Goal: Transaction & Acquisition: Purchase product/service

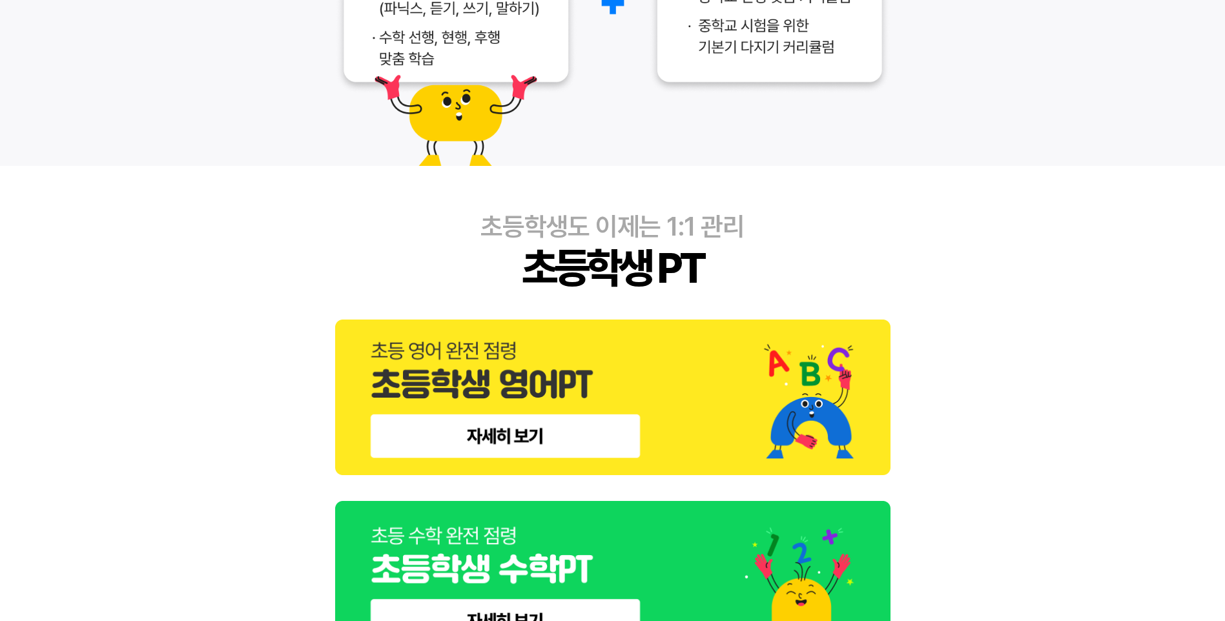
scroll to position [387, 0]
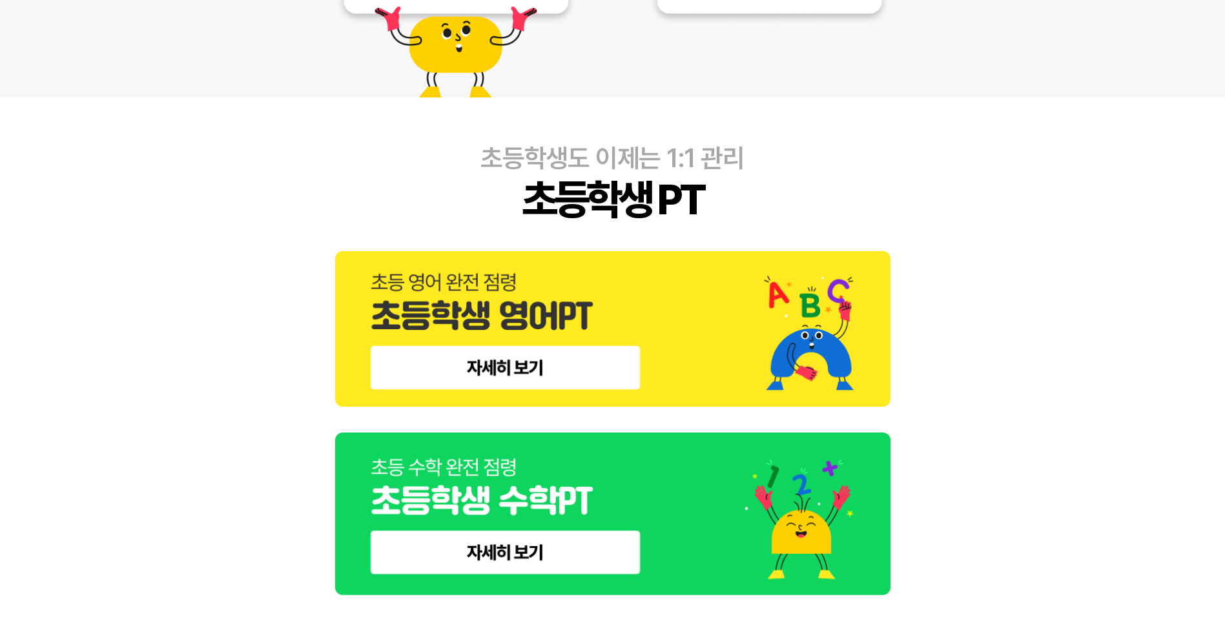
click at [552, 374] on img at bounding box center [612, 329] width 555 height 156
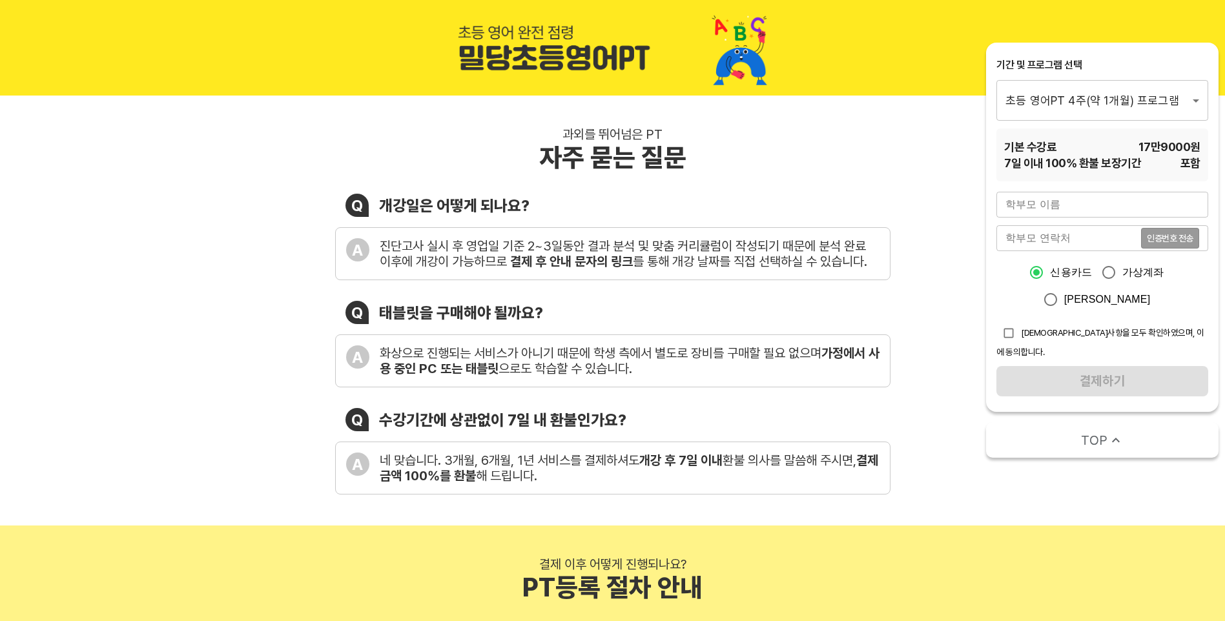
click at [232, 322] on div "과외를 뛰어넘은 PT 자주 묻는 질문 Q 개강일은 어떻게 되나요? A 진단고사 실시 후 영업일 기준 2~3일동안 결과 분석 및 맞춤 커리큘럼이…" at bounding box center [612, 311] width 1225 height 430
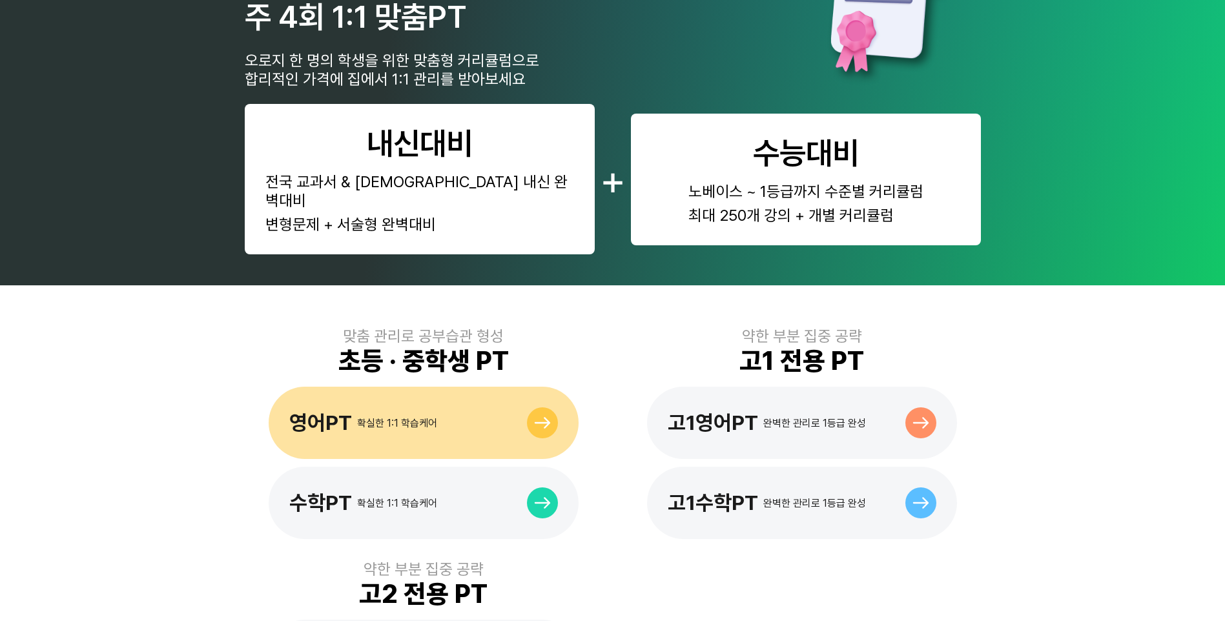
scroll to position [646, 0]
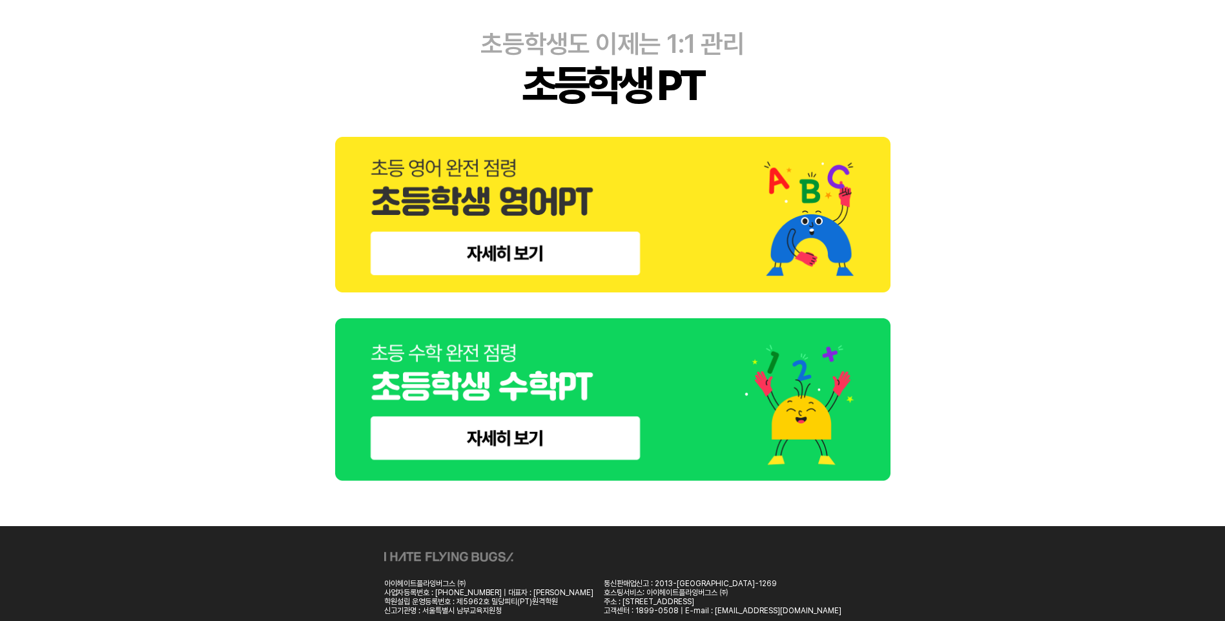
scroll to position [904, 0]
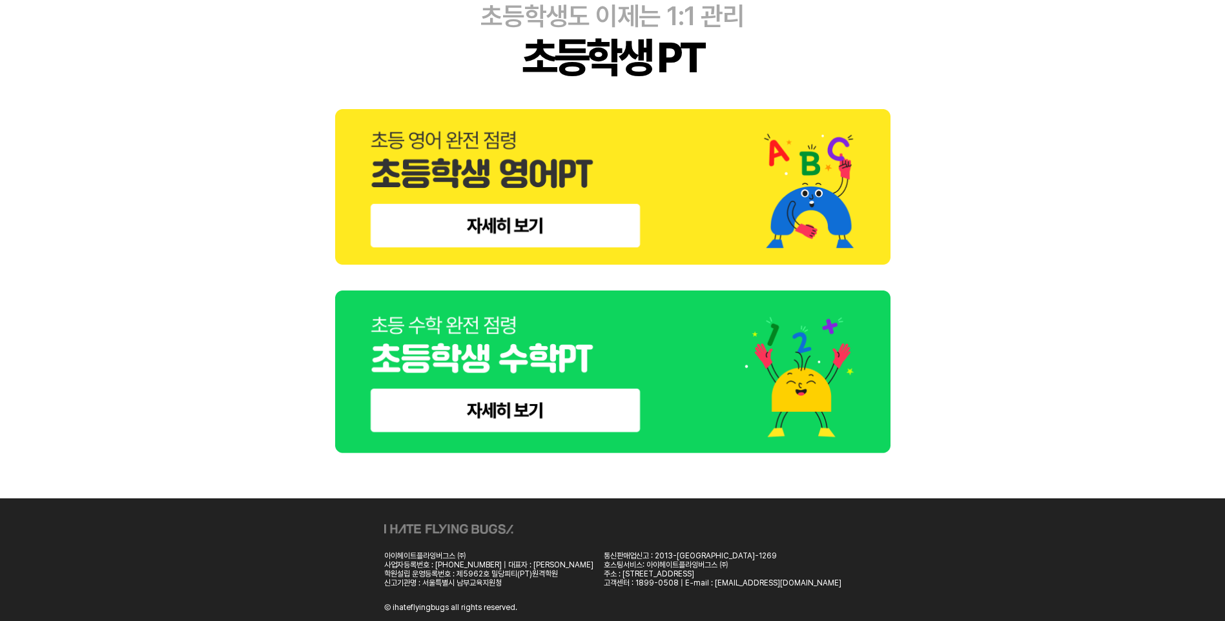
click at [493, 415] on img at bounding box center [612, 372] width 555 height 163
